Goal: Transaction & Acquisition: Purchase product/service

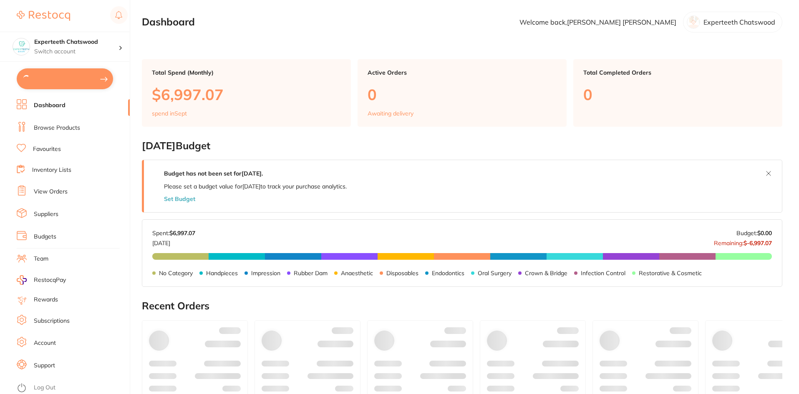
type input "8"
click at [86, 74] on button "$2,820.98 in your order" at bounding box center [65, 78] width 96 height 20
checkbox input "true"
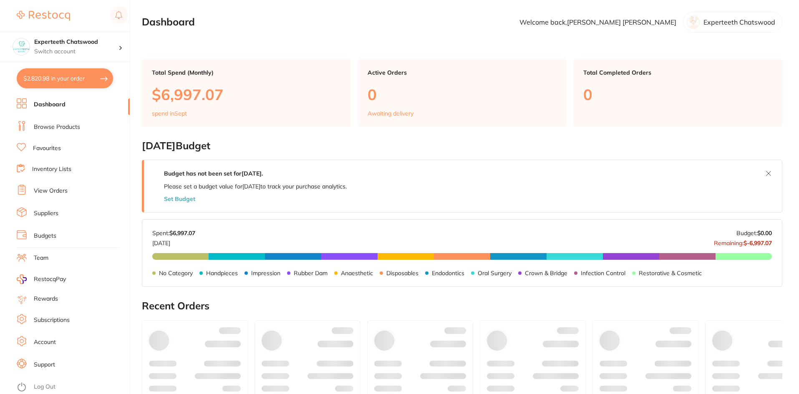
checkbox input "true"
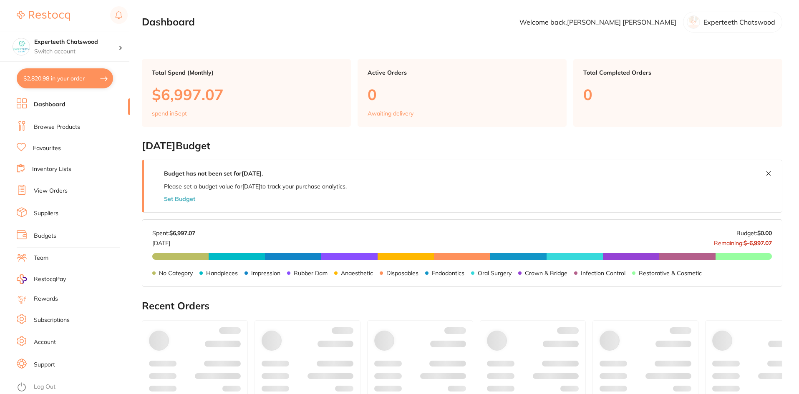
checkbox input "true"
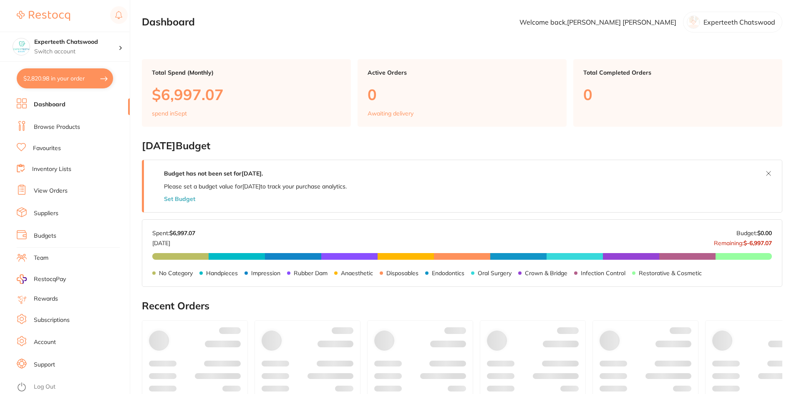
checkbox input "true"
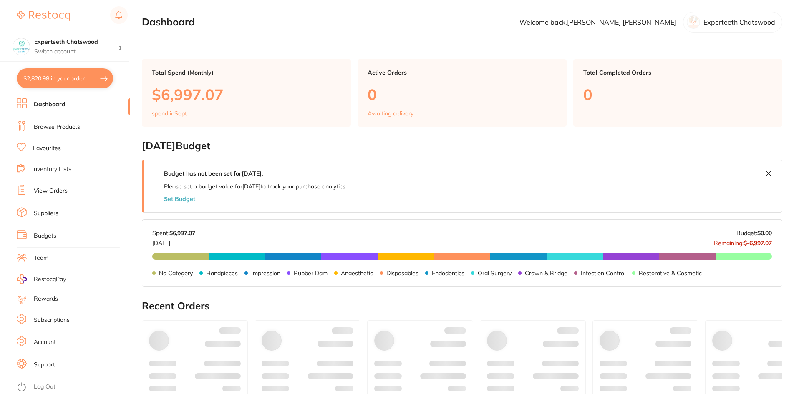
checkbox input "true"
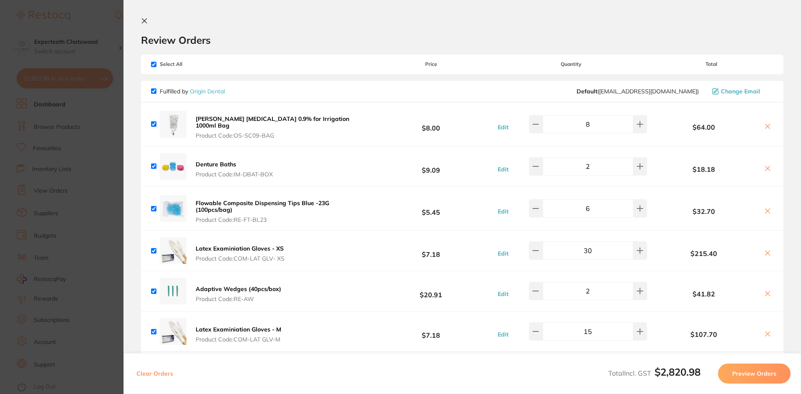
click at [145, 21] on icon at bounding box center [144, 21] width 5 height 5
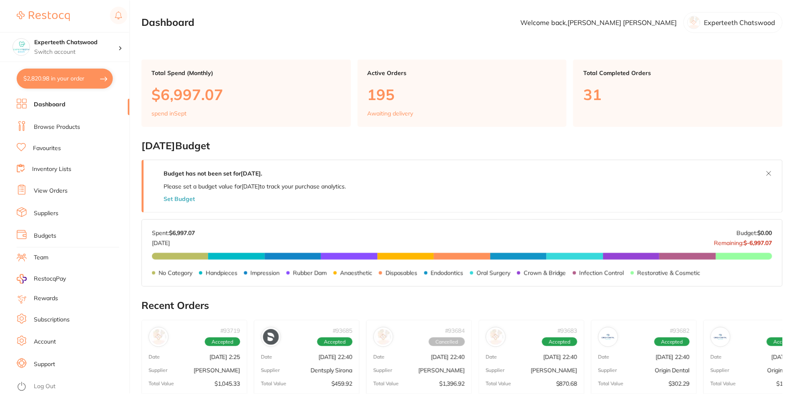
scroll to position [267, 0]
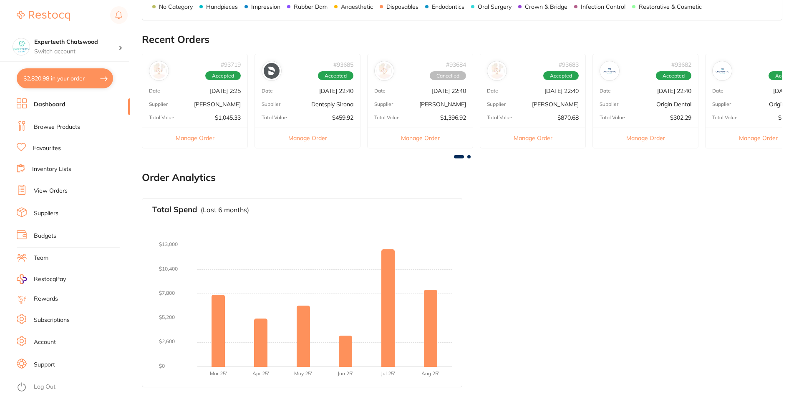
click at [63, 130] on link "Browse Products" at bounding box center [57, 127] width 46 height 8
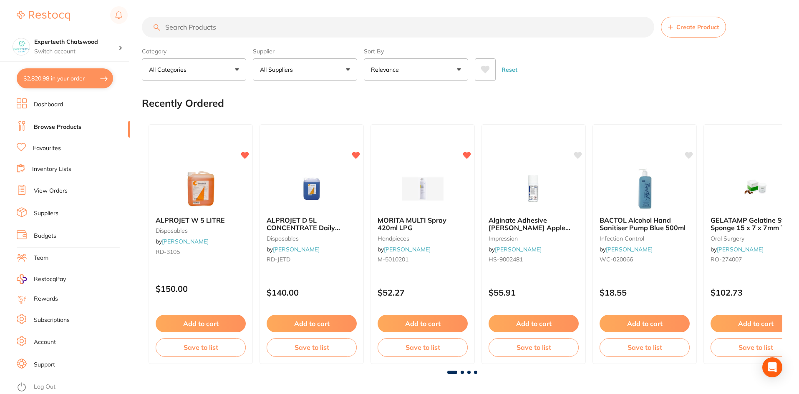
click at [221, 28] on input "search" at bounding box center [398, 27] width 512 height 21
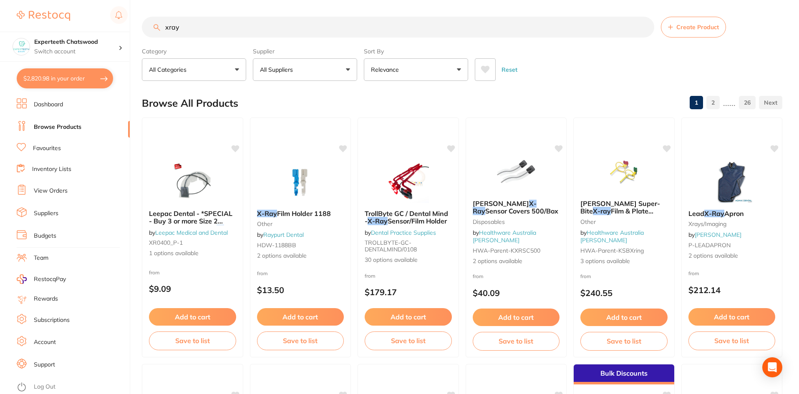
click at [243, 29] on input "xray" at bounding box center [398, 27] width 512 height 21
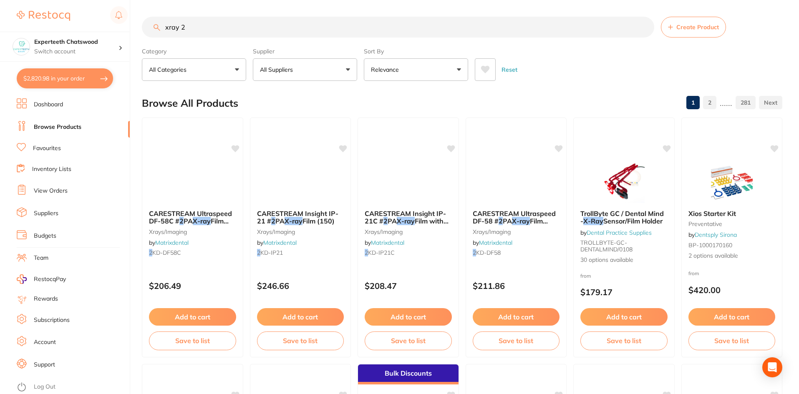
type input "xray 2"
click at [338, 78] on button "All Suppliers" at bounding box center [305, 69] width 104 height 23
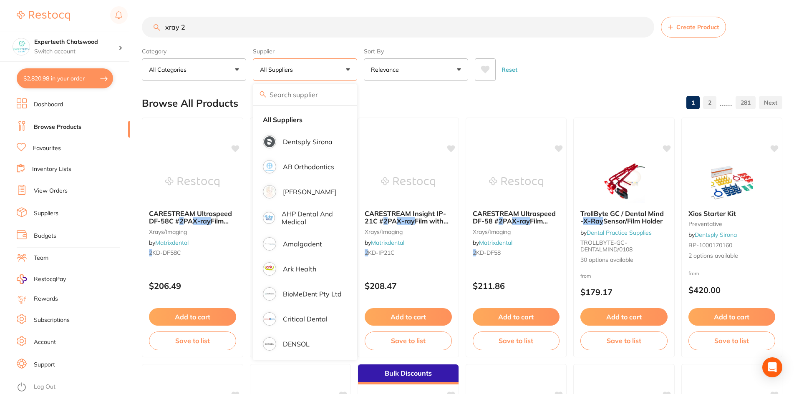
click at [308, 91] on input "search" at bounding box center [305, 94] width 104 height 21
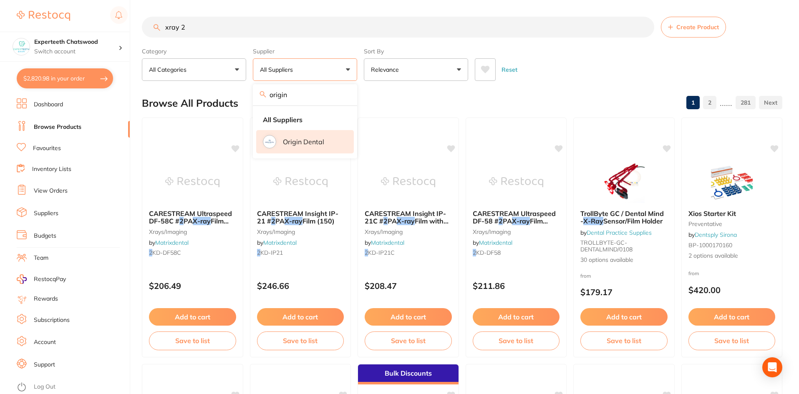
type input "origin"
click at [312, 144] on p "Origin Dental" at bounding box center [303, 142] width 41 height 8
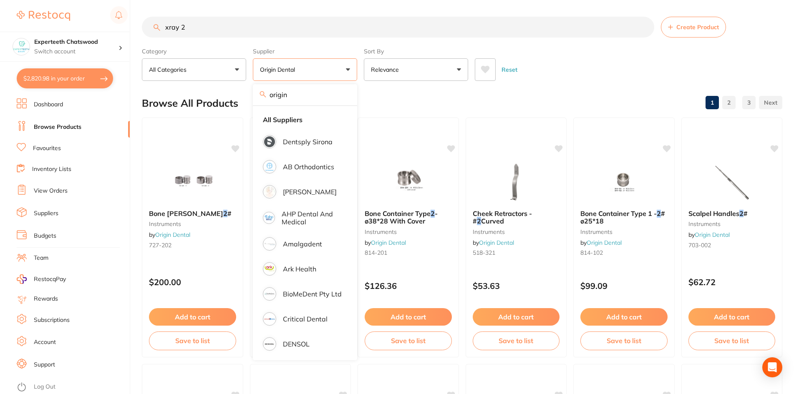
click at [559, 74] on div "Reset" at bounding box center [625, 66] width 301 height 29
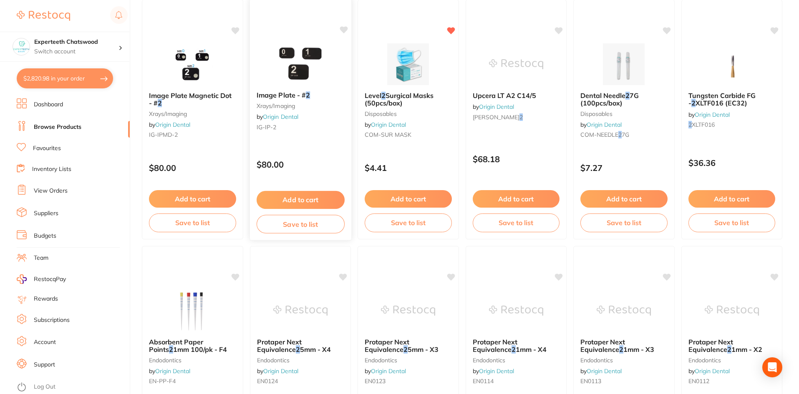
scroll to position [811, 0]
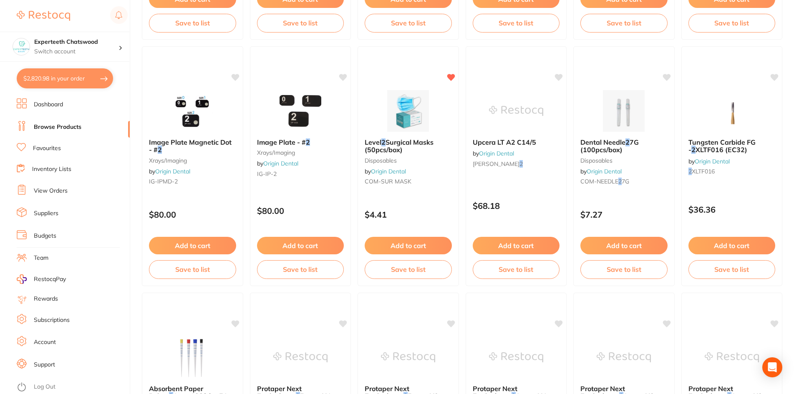
click at [295, 113] on img at bounding box center [300, 111] width 54 height 42
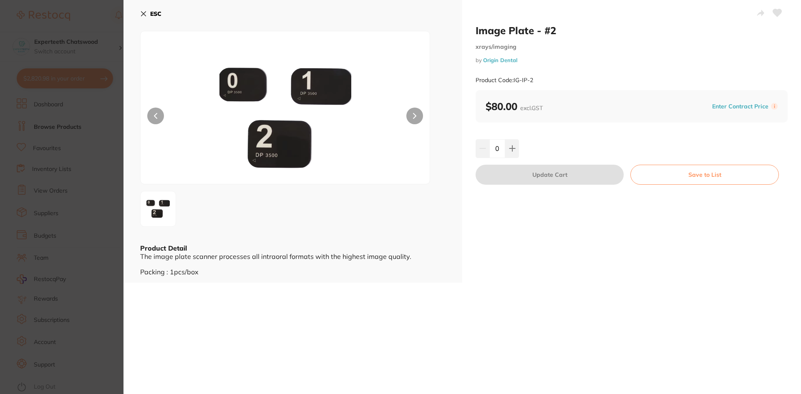
click at [145, 14] on icon at bounding box center [143, 13] width 7 height 7
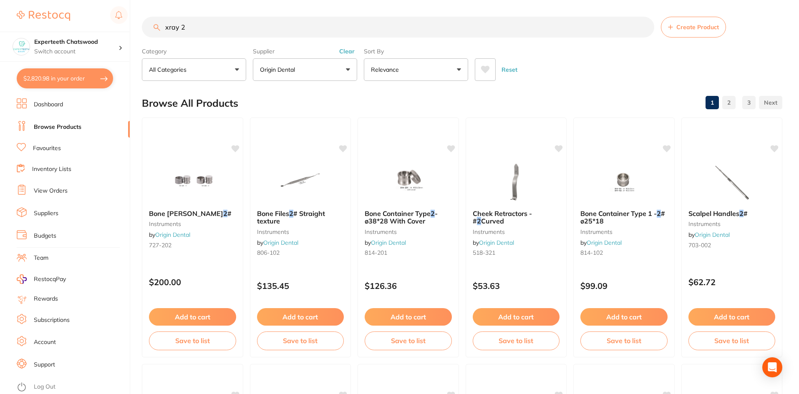
click at [237, 24] on input "xray 2" at bounding box center [398, 27] width 512 height 21
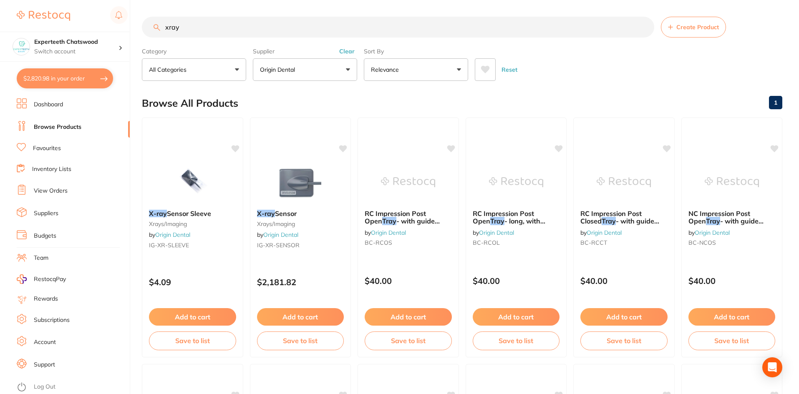
click at [202, 28] on input "xray" at bounding box center [398, 27] width 512 height 21
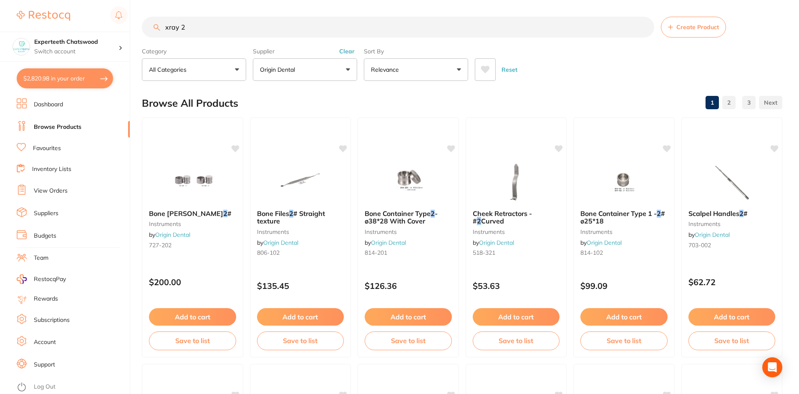
click at [241, 31] on input "xray 2" at bounding box center [398, 27] width 512 height 21
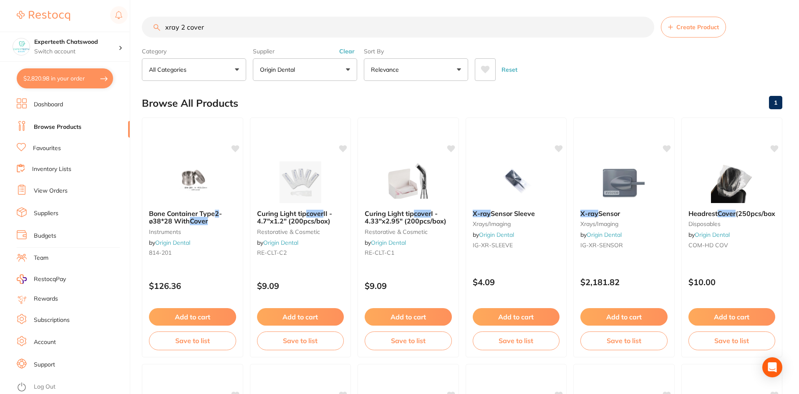
type input "xray 2 cover"
click at [312, 68] on button "Origin Dental" at bounding box center [305, 69] width 104 height 23
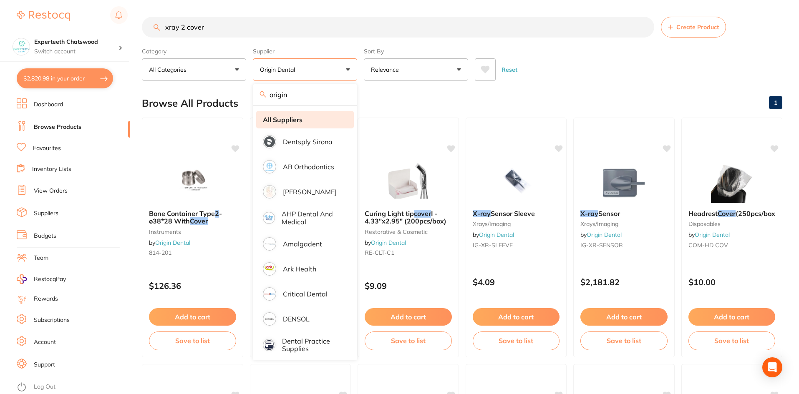
click at [287, 124] on li "All Suppliers" at bounding box center [305, 120] width 98 height 18
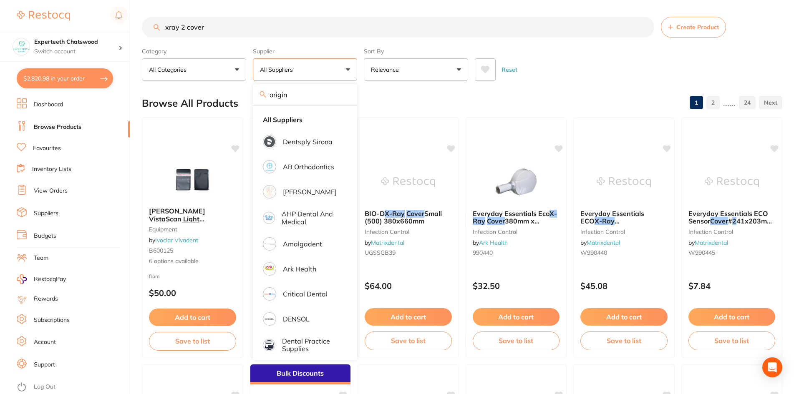
click at [138, 374] on div "$2,820.98 Experteeth Chatswood Switch account Experteeth Chatswood $2,820.98 in…" at bounding box center [399, 197] width 799 height 394
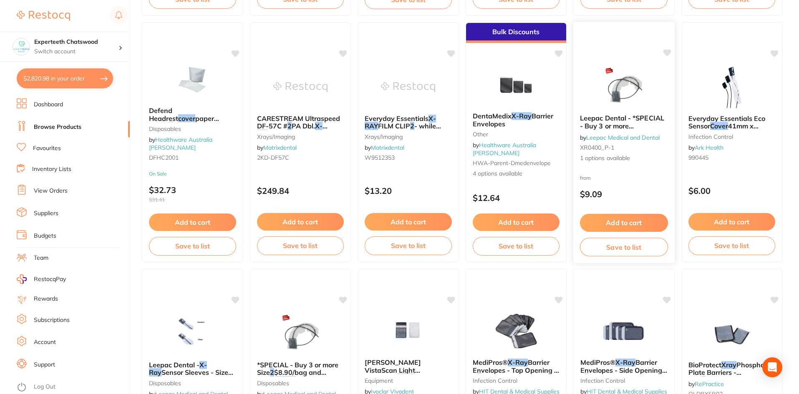
scroll to position [834, 0]
click at [522, 90] on img at bounding box center [515, 85] width 55 height 42
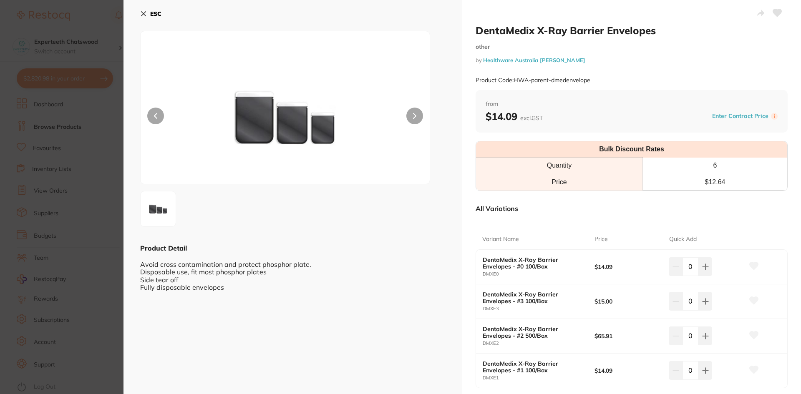
scroll to position [42, 0]
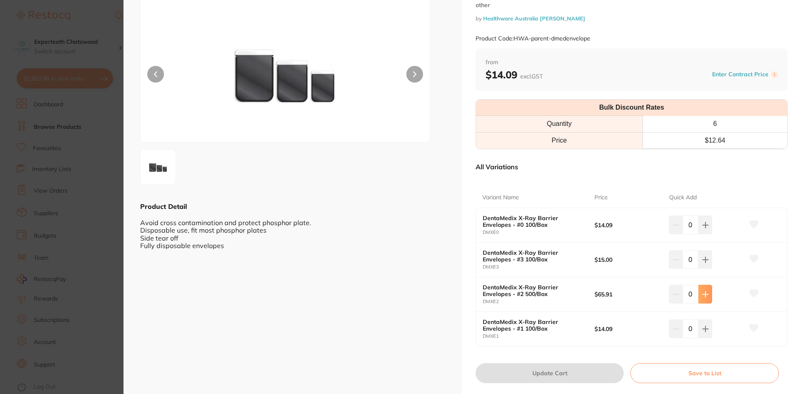
click at [704, 290] on button at bounding box center [705, 294] width 14 height 18
click at [705, 292] on icon at bounding box center [705, 294] width 7 height 7
type input "3"
click at [556, 368] on button "Update Cart" at bounding box center [550, 373] width 148 height 20
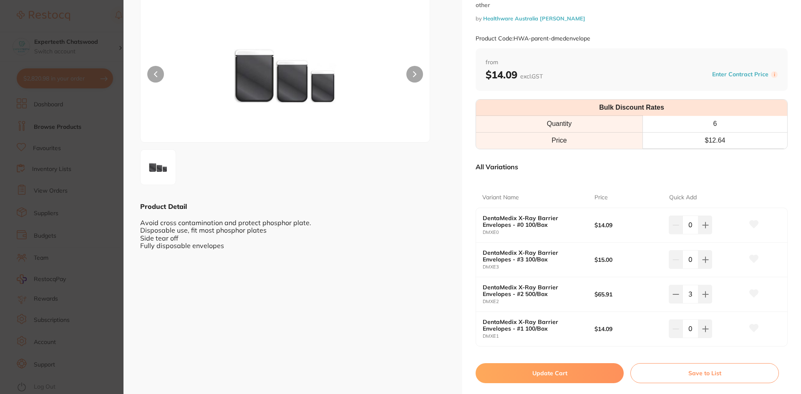
checkbox input "false"
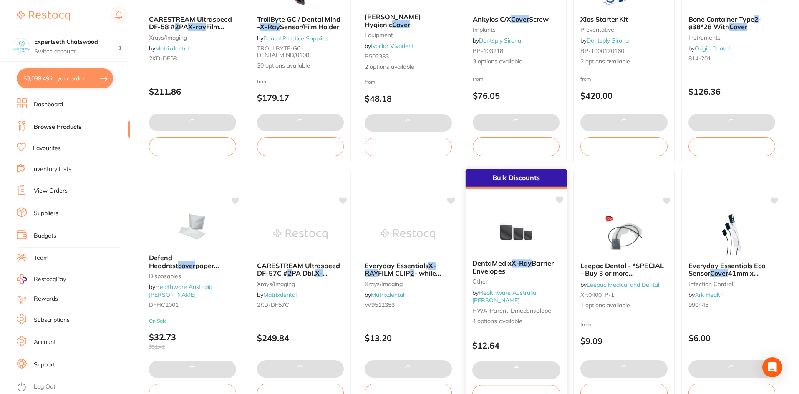
scroll to position [584, 0]
